Goal: Task Accomplishment & Management: Manage account settings

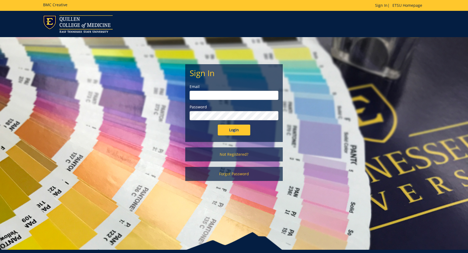
click at [246, 93] on input "email" at bounding box center [233, 95] width 89 height 9
type input "[EMAIL_ADDRESS][DOMAIN_NAME]"
click at [226, 128] on input "Login" at bounding box center [234, 129] width 32 height 11
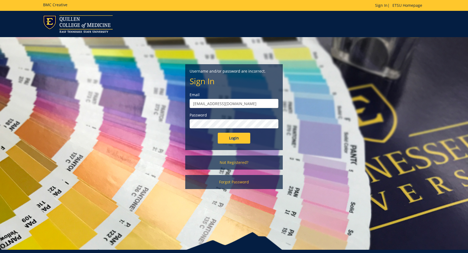
click at [218, 133] on input "Login" at bounding box center [234, 138] width 32 height 11
